Goal: Transaction & Acquisition: Purchase product/service

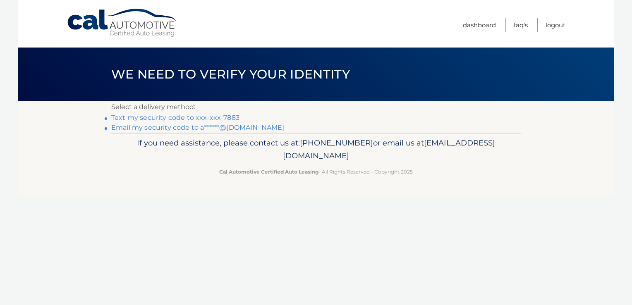
click at [210, 116] on link "Text my security code to xxx-xxx-7883" at bounding box center [175, 118] width 128 height 8
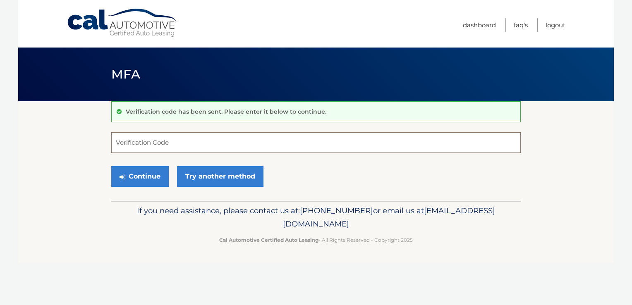
click at [174, 138] on input "Verification Code" at bounding box center [316, 142] width 410 height 21
type input "530128"
click at [111, 166] on button "Continue" at bounding box center [140, 176] width 58 height 21
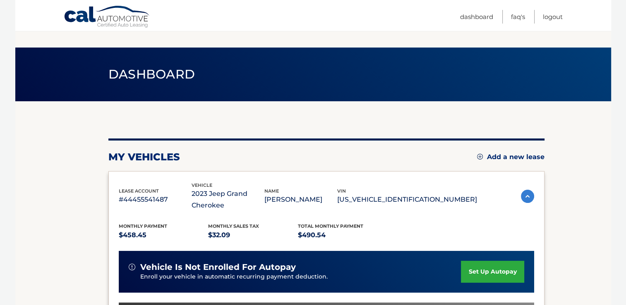
scroll to position [206, 0]
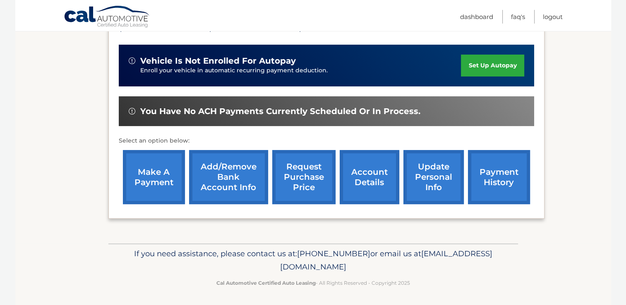
click at [153, 180] on link "make a payment" at bounding box center [154, 177] width 62 height 54
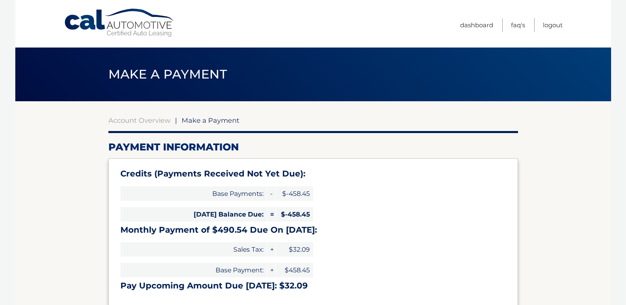
select select "NWUyMzY4YWItMDA0MC00M2M0LTljZWUtZTA0ZmUxNjMxZGJi"
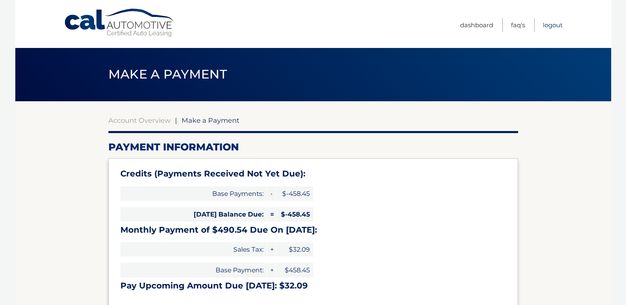
click at [549, 26] on link "Logout" at bounding box center [553, 25] width 20 height 14
